Goal: Task Accomplishment & Management: Use online tool/utility

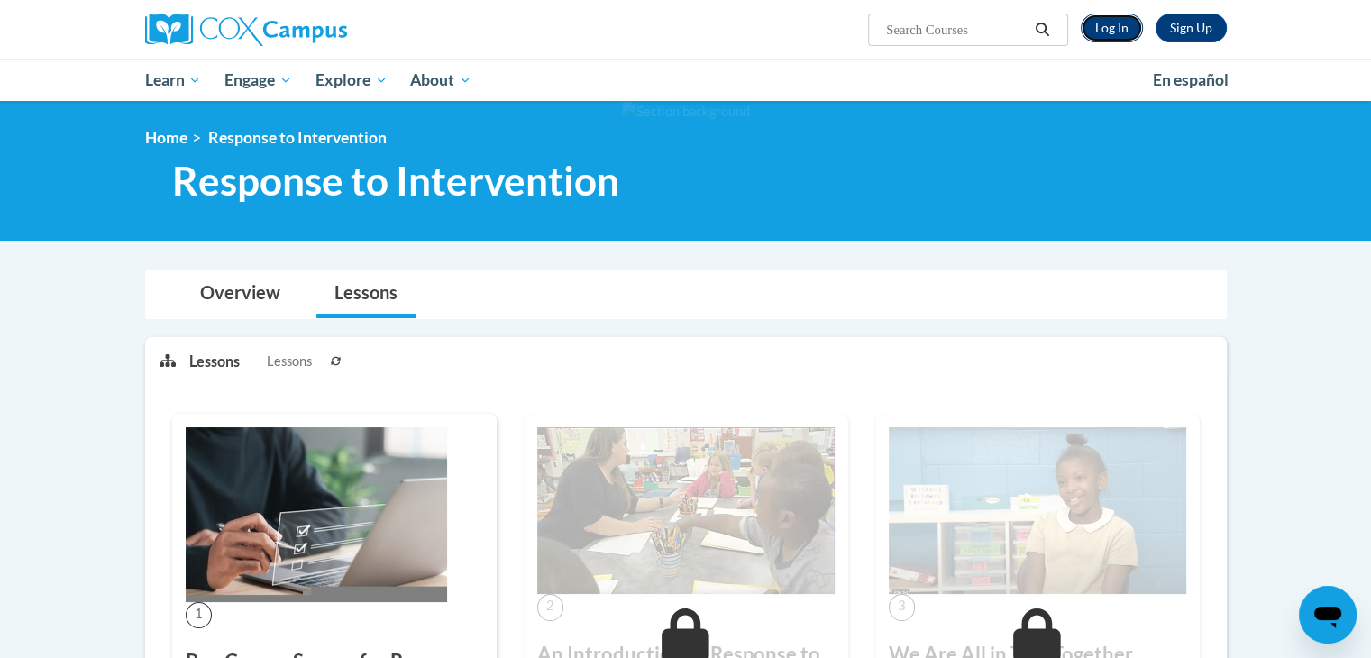
click at [1128, 31] on link "Log In" at bounding box center [1112, 28] width 62 height 29
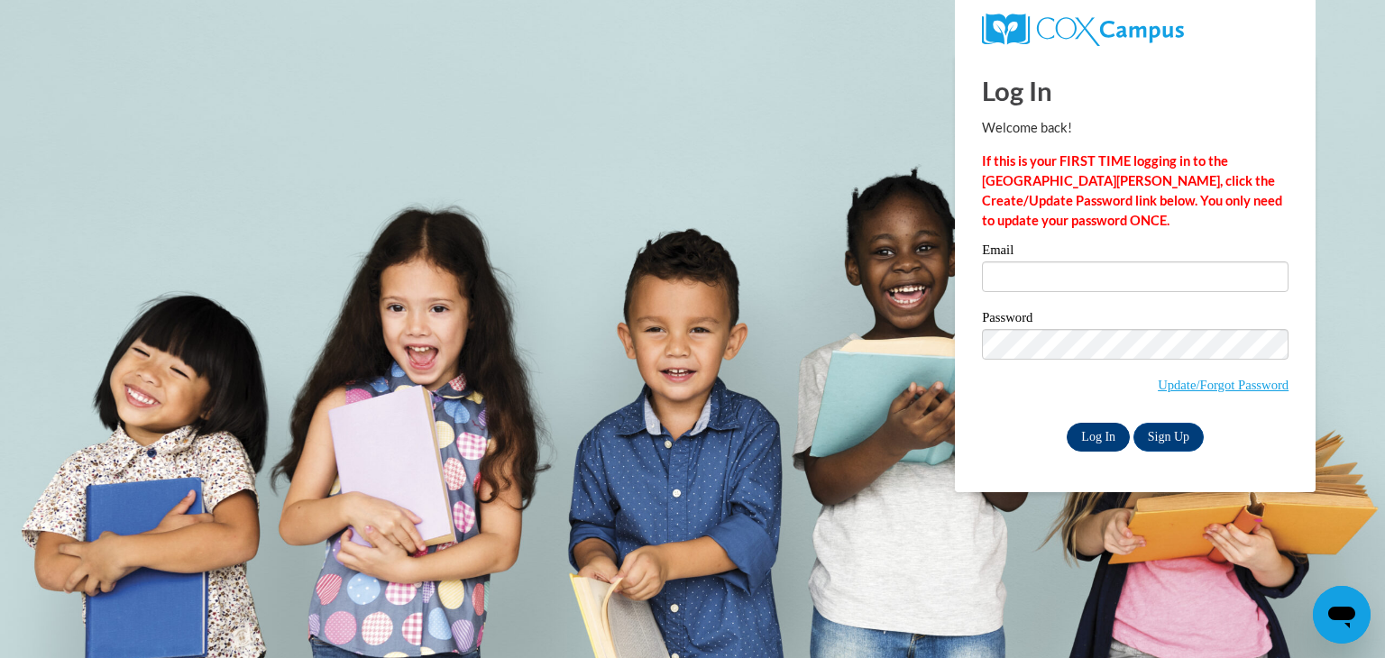
type input "kacayc3710@ung.edu"
click at [1095, 434] on input "Log In" at bounding box center [1097, 437] width 63 height 29
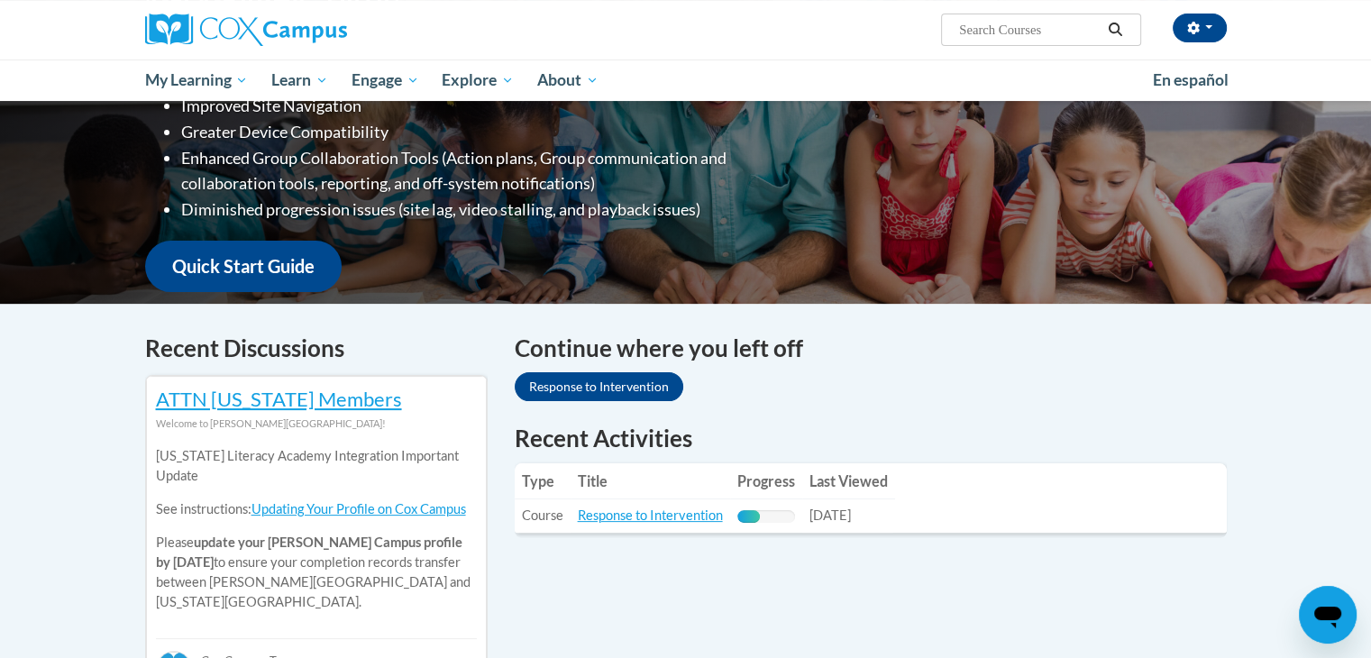
scroll to position [361, 0]
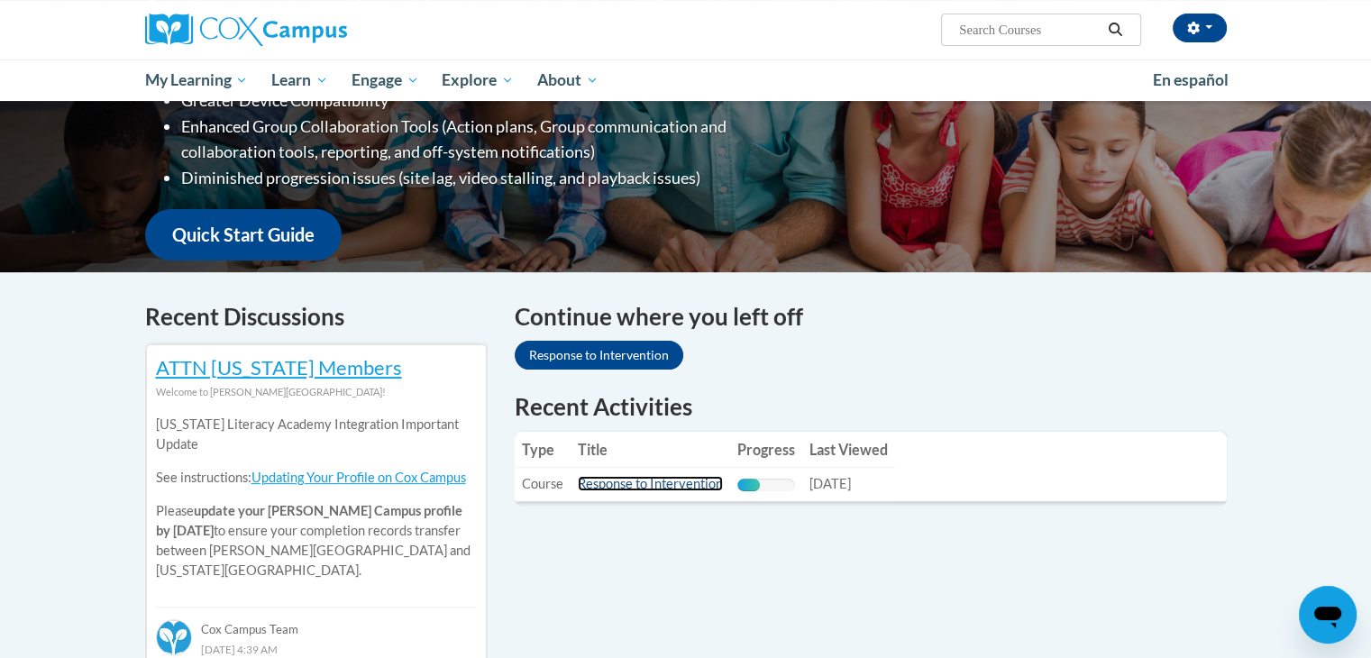
click at [636, 488] on link "Response to Intervention" at bounding box center [650, 483] width 145 height 15
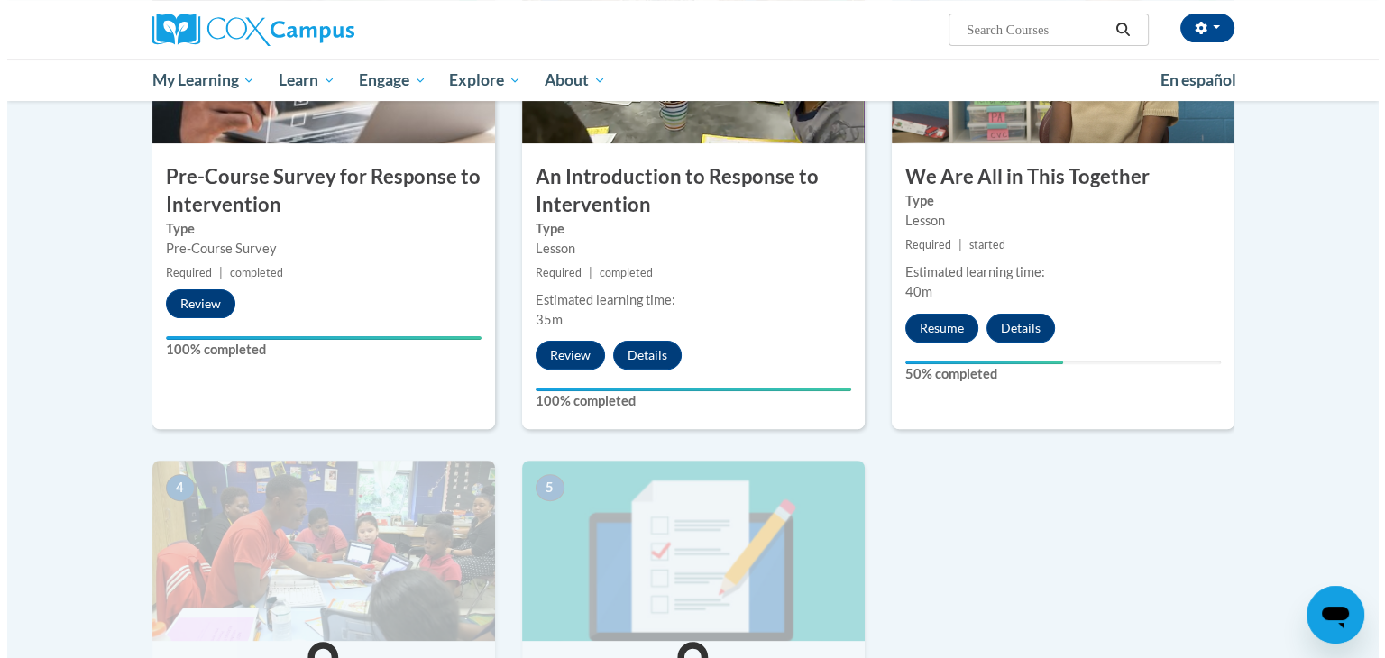
scroll to position [541, 0]
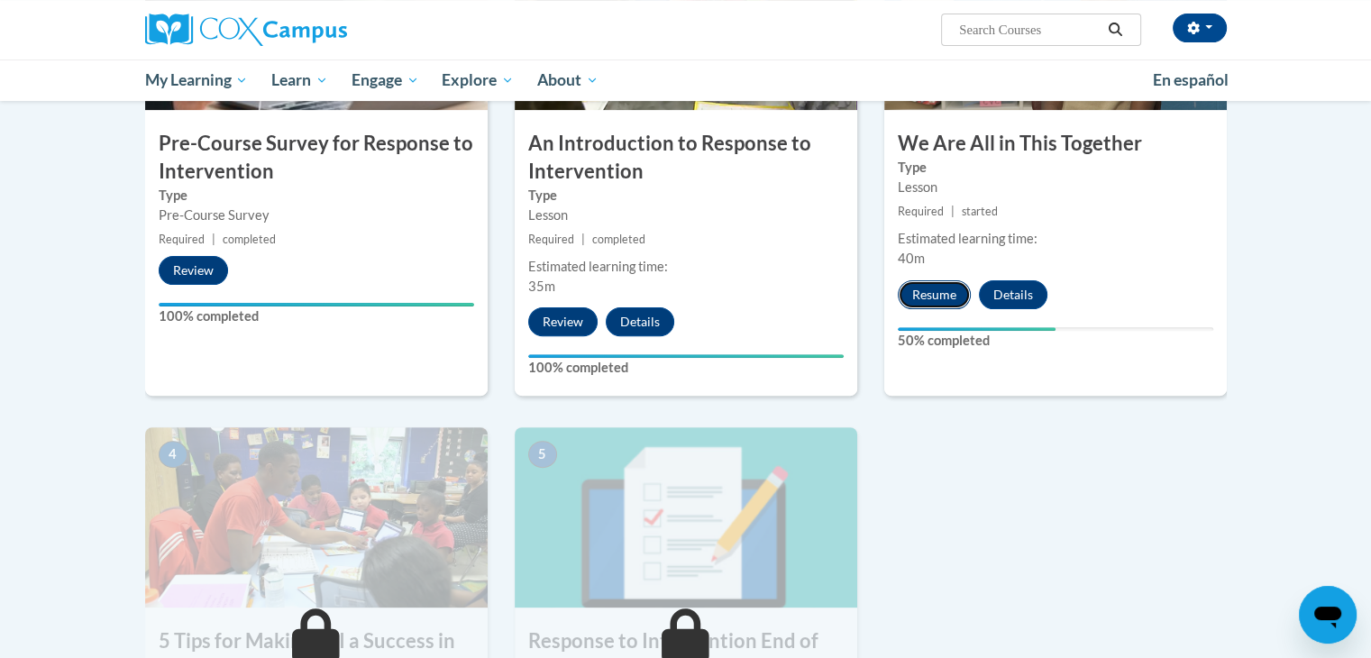
click at [942, 285] on button "Resume" at bounding box center [934, 294] width 73 height 29
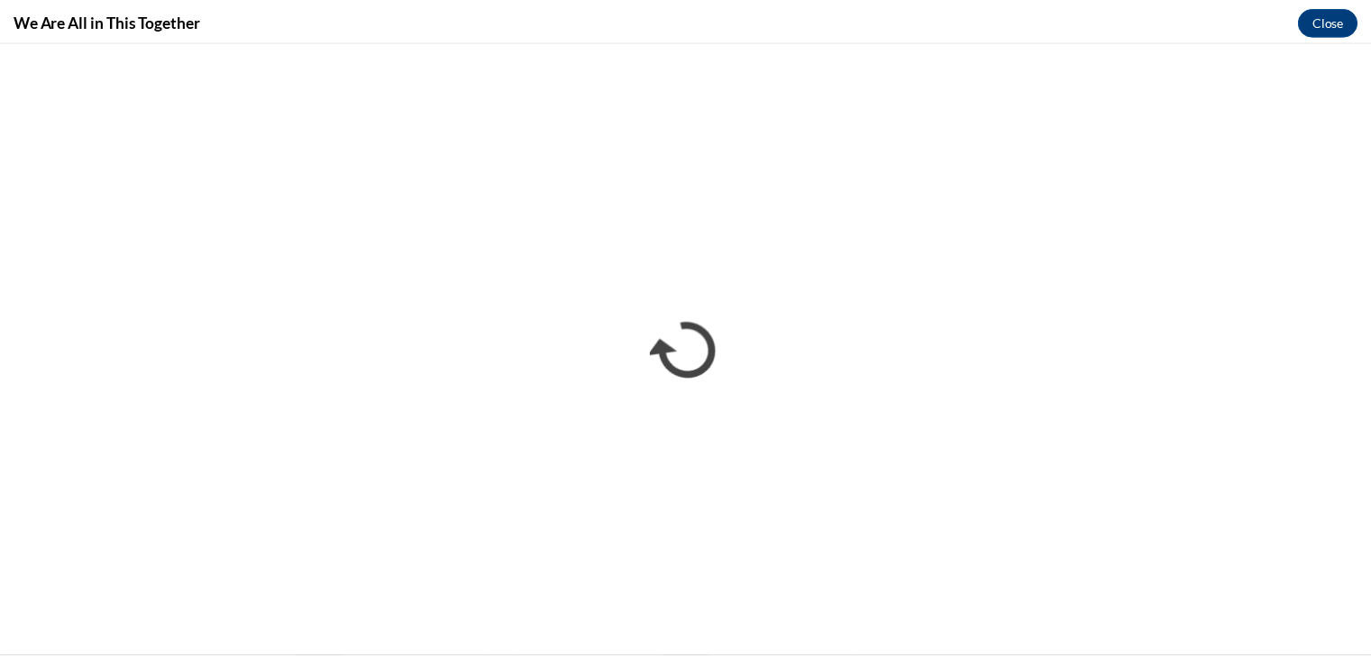
scroll to position [0, 0]
click at [1337, 23] on button "Close" at bounding box center [1341, 19] width 60 height 29
